Goal: Find specific page/section

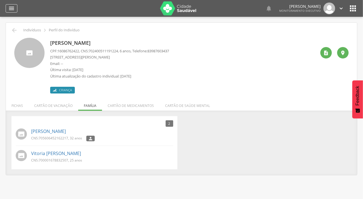
click at [11, 8] on icon "" at bounding box center [11, 8] width 7 height 7
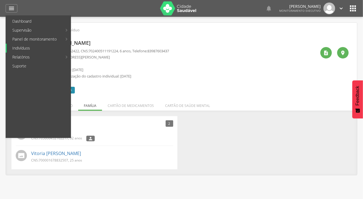
click at [27, 47] on link "Indivíduos" at bounding box center [39, 48] width 64 height 9
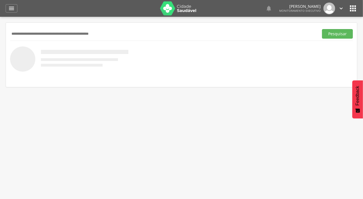
click at [26, 35] on input "text" at bounding box center [163, 34] width 306 height 10
click at [322, 29] on button "Pesquisar" at bounding box center [337, 34] width 31 height 10
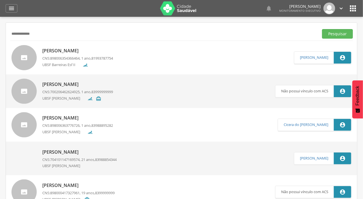
click at [25, 57] on div at bounding box center [23, 57] width 25 height 25
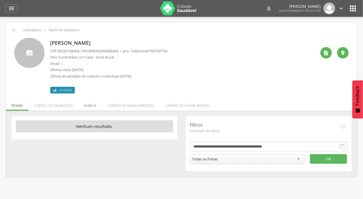
click at [86, 108] on li "Família" at bounding box center [90, 104] width 24 height 13
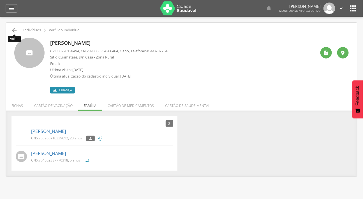
click at [15, 27] on icon "" at bounding box center [14, 30] width 7 height 7
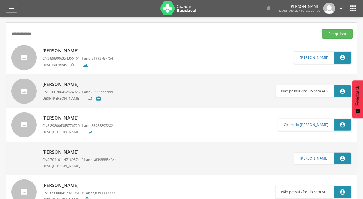
type input "**********"
